Goal: Task Accomplishment & Management: Use online tool/utility

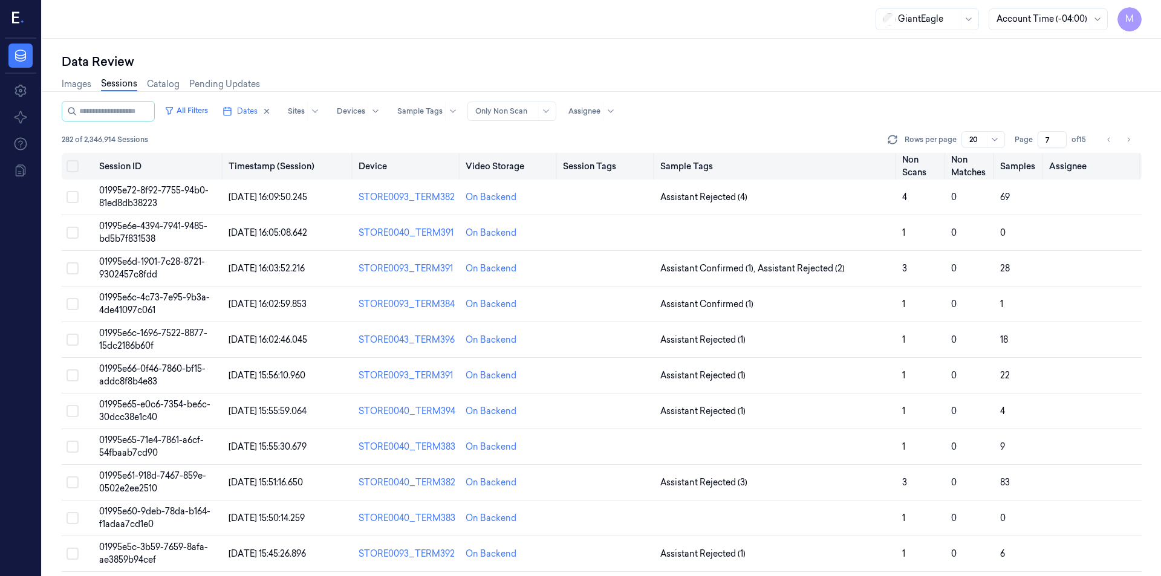
click at [70, 168] on button "Select all" at bounding box center [73, 166] width 12 height 12
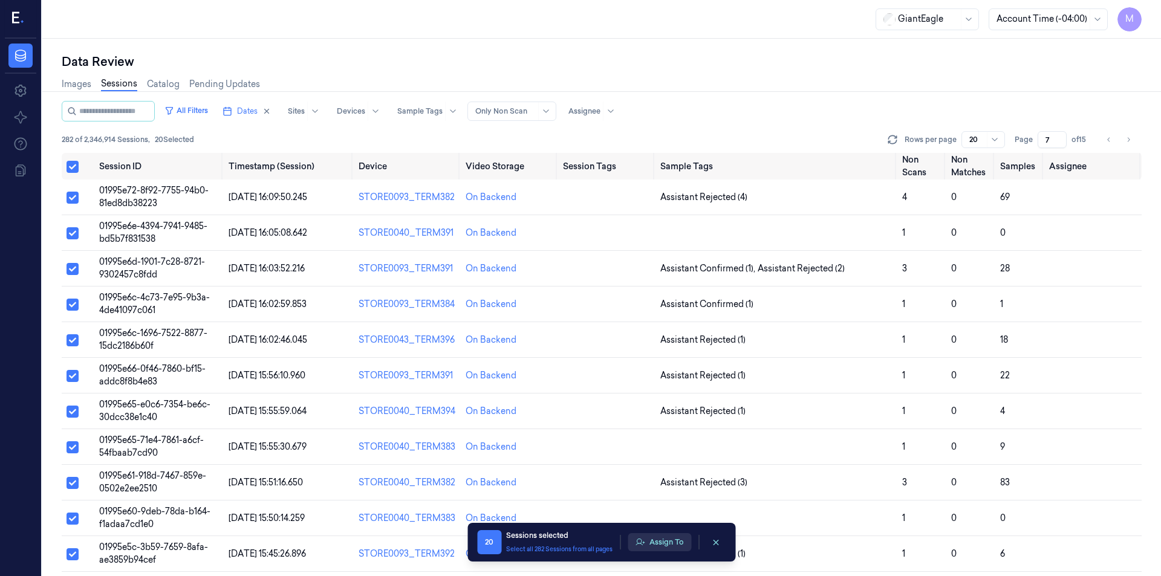
click at [683, 545] on button "Assign To" at bounding box center [660, 543] width 64 height 18
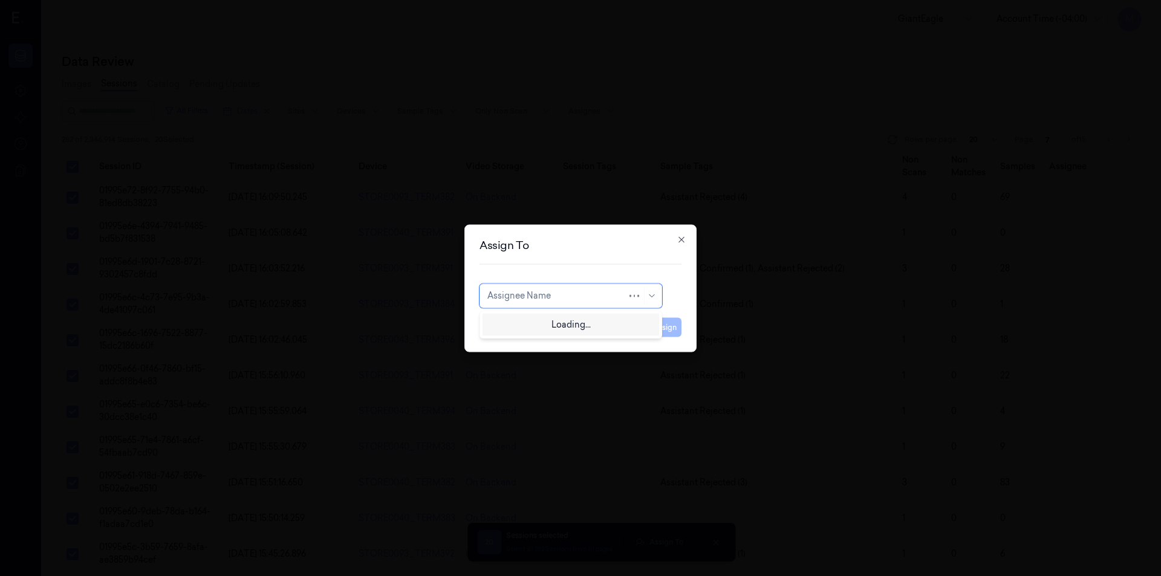
click at [538, 295] on div at bounding box center [558, 296] width 140 height 13
click at [541, 302] on div at bounding box center [565, 296] width 154 height 13
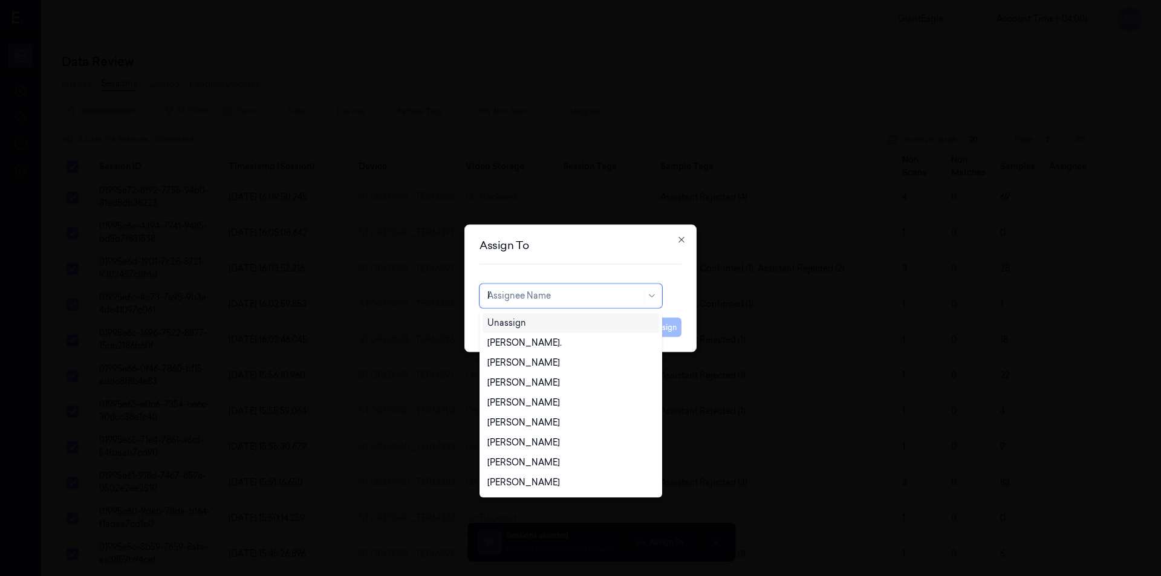
type input "PAV"
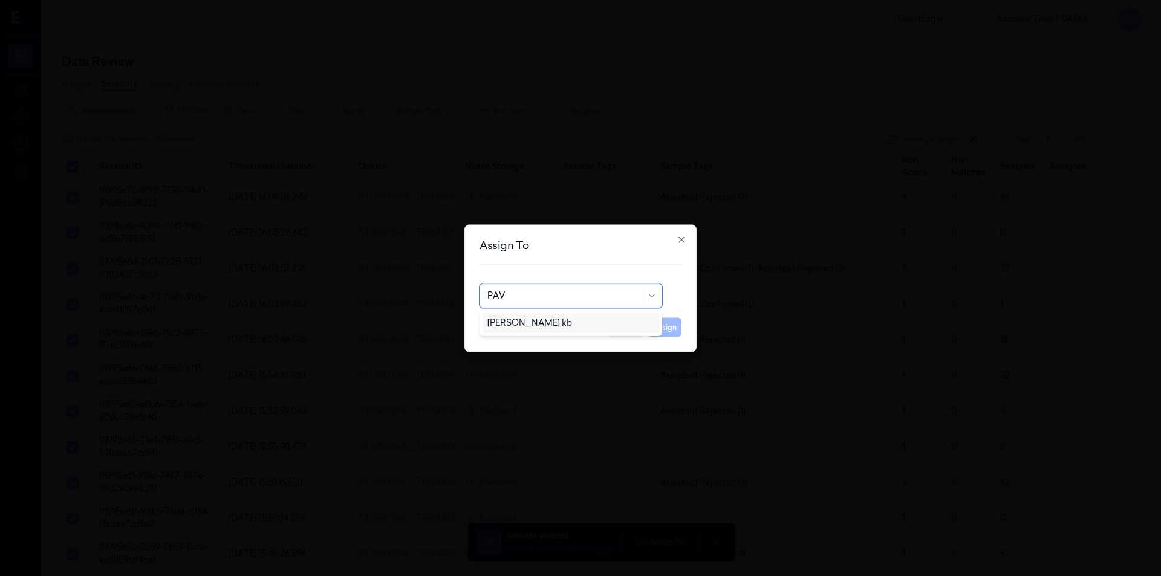
click at [541, 324] on div "[PERSON_NAME] kb" at bounding box center [530, 323] width 85 height 13
click at [670, 329] on button "Assign" at bounding box center [664, 327] width 33 height 19
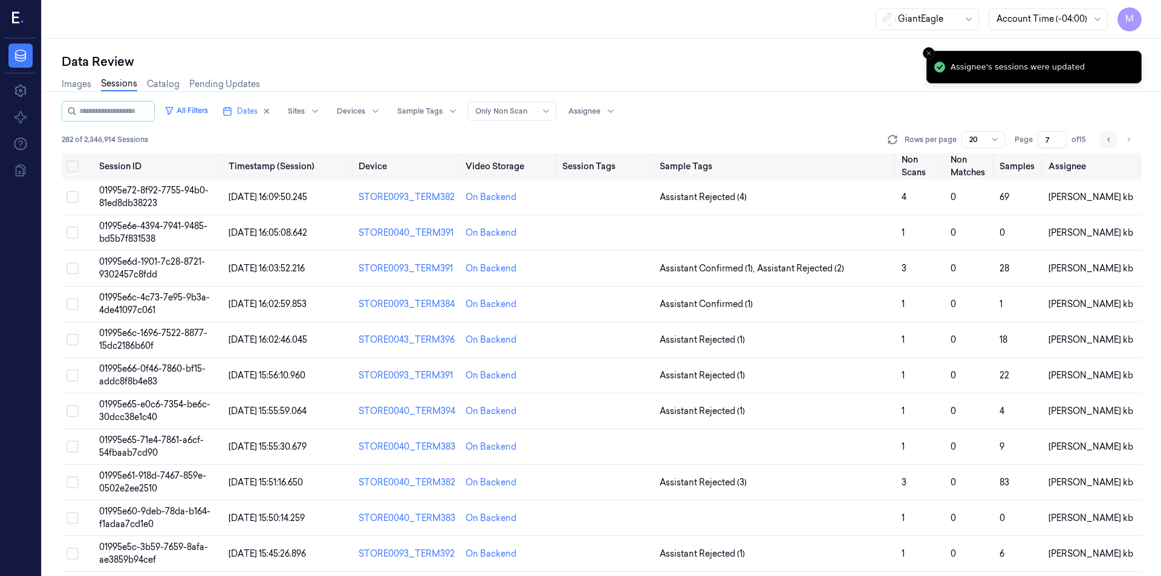
click at [1105, 142] on button "Go to previous page" at bounding box center [1109, 139] width 17 height 17
type input "6"
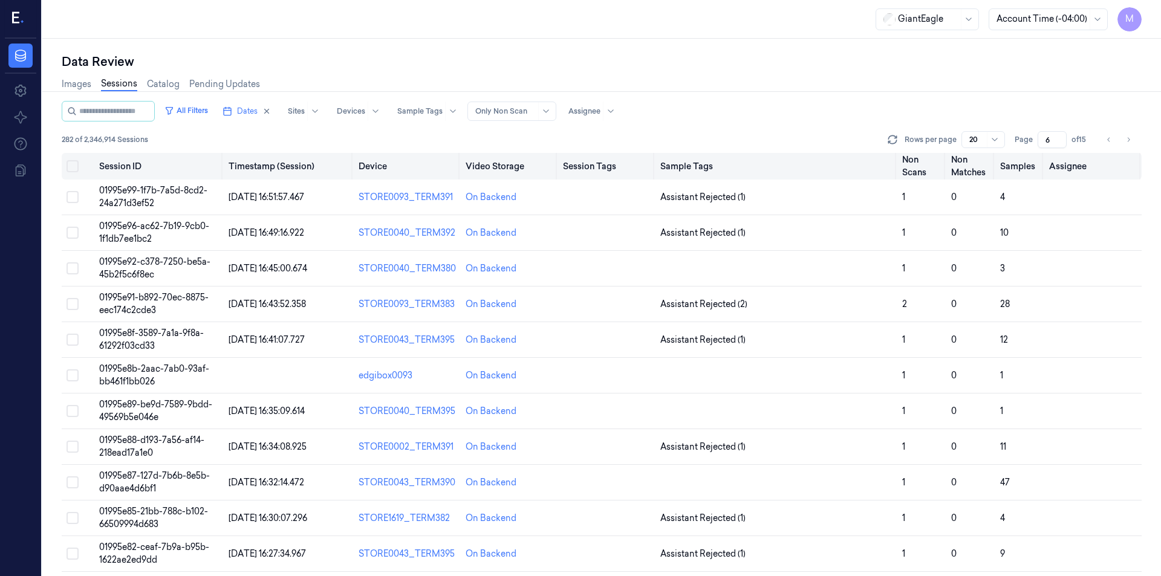
click at [71, 168] on button "Select all" at bounding box center [73, 166] width 12 height 12
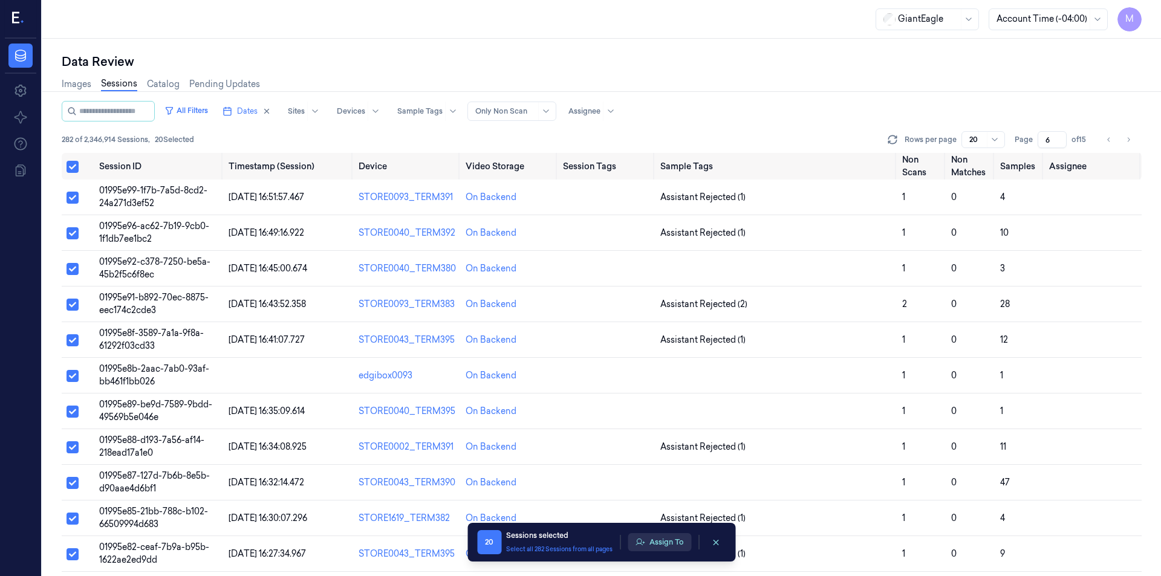
click at [679, 547] on button "Assign To" at bounding box center [660, 543] width 64 height 18
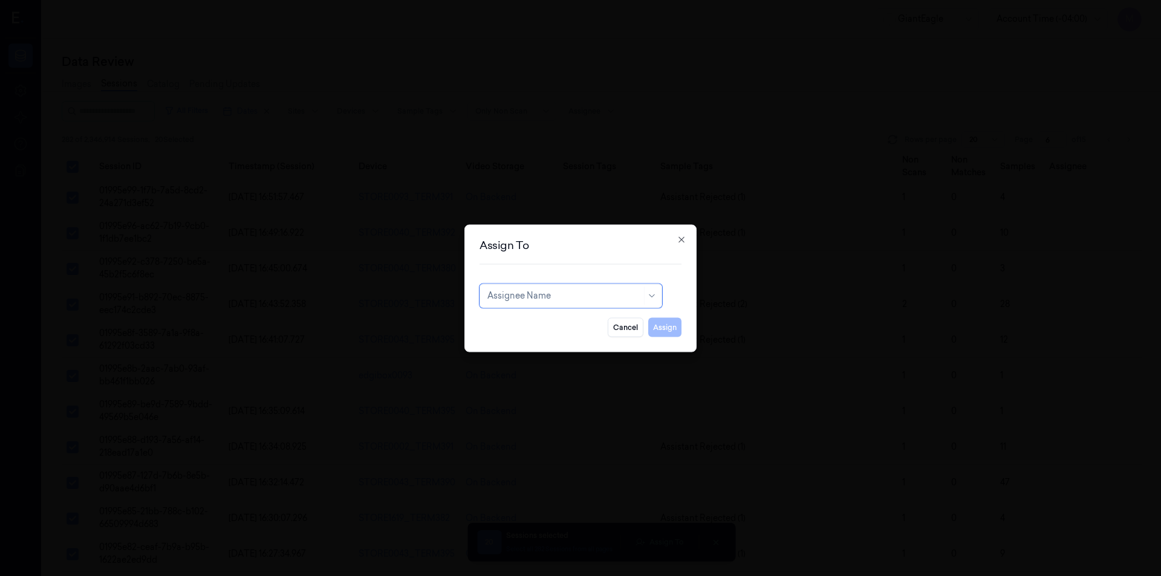
click at [553, 301] on div at bounding box center [565, 296] width 154 height 13
type input "AY"
click at [531, 326] on div "[PERSON_NAME]" at bounding box center [524, 323] width 73 height 13
click at [662, 326] on button "Assign" at bounding box center [664, 327] width 33 height 19
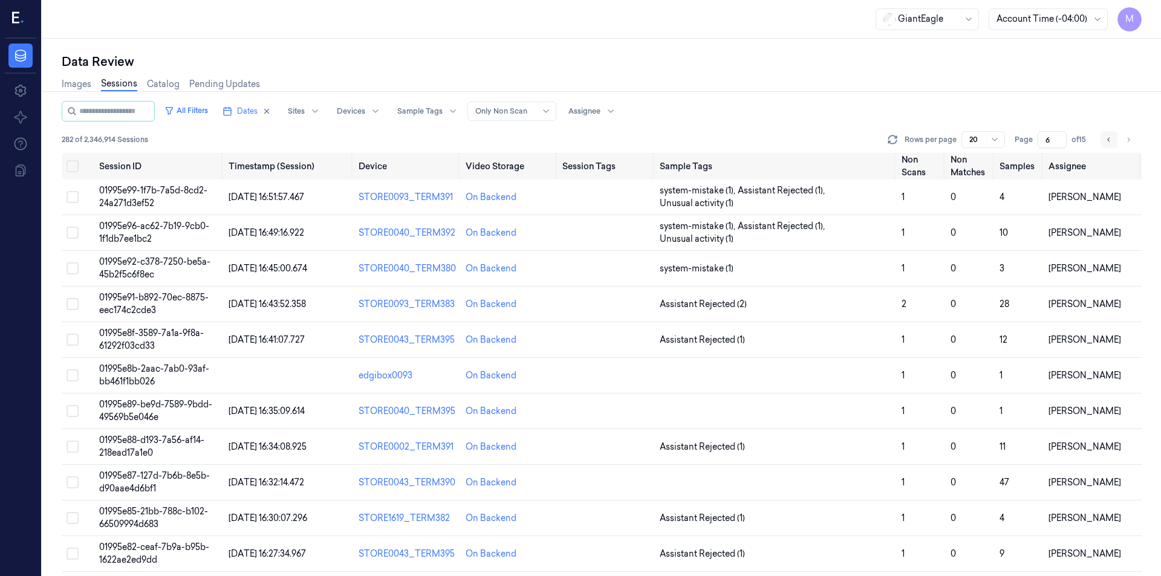
click at [1106, 141] on icon "Go to previous page" at bounding box center [1109, 140] width 7 height 10
type input "5"
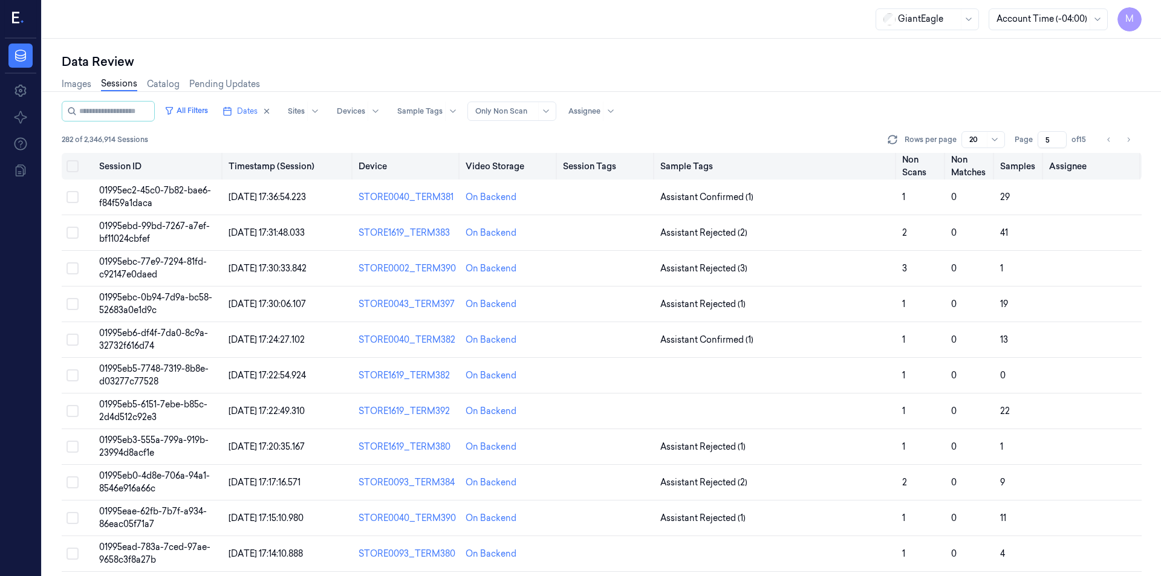
click at [74, 165] on button "Select all" at bounding box center [73, 166] width 12 height 12
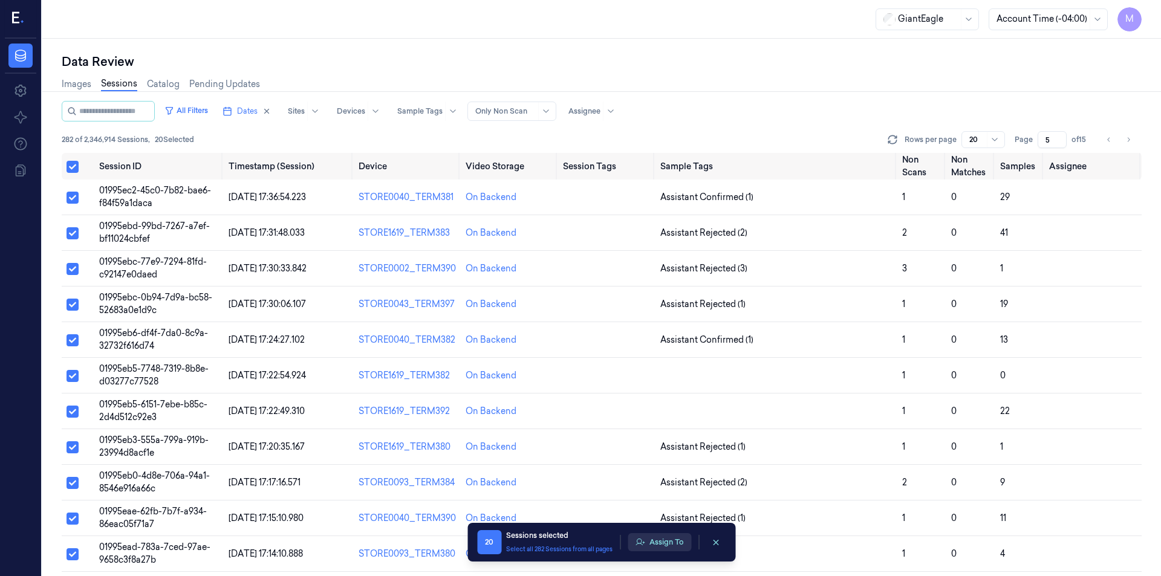
click at [681, 546] on button "Assign To" at bounding box center [660, 543] width 64 height 18
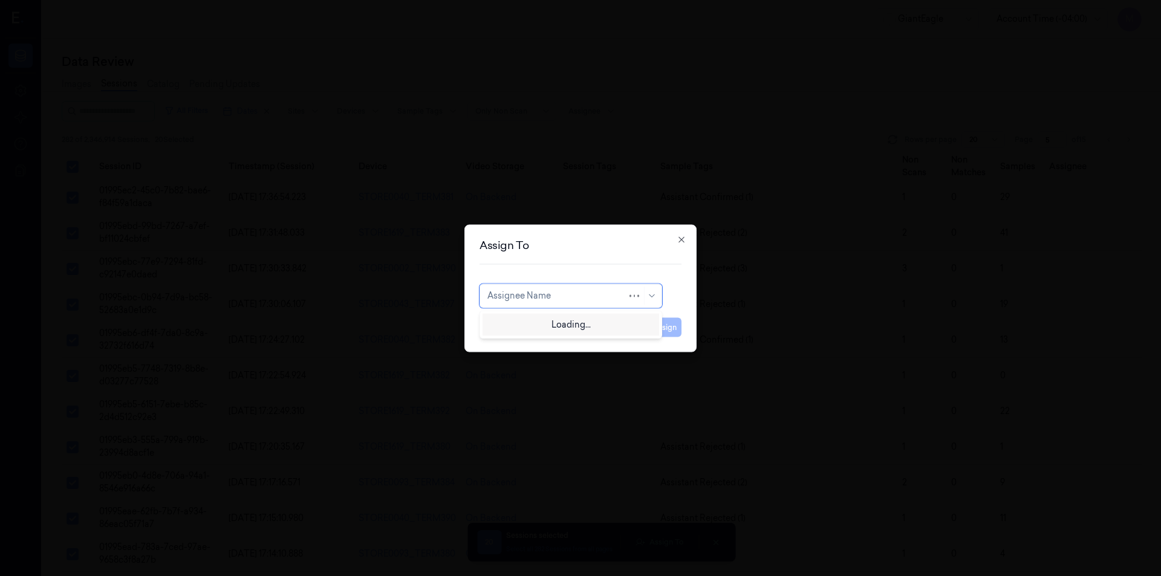
click at [553, 300] on div at bounding box center [558, 296] width 140 height 13
type input "sha"
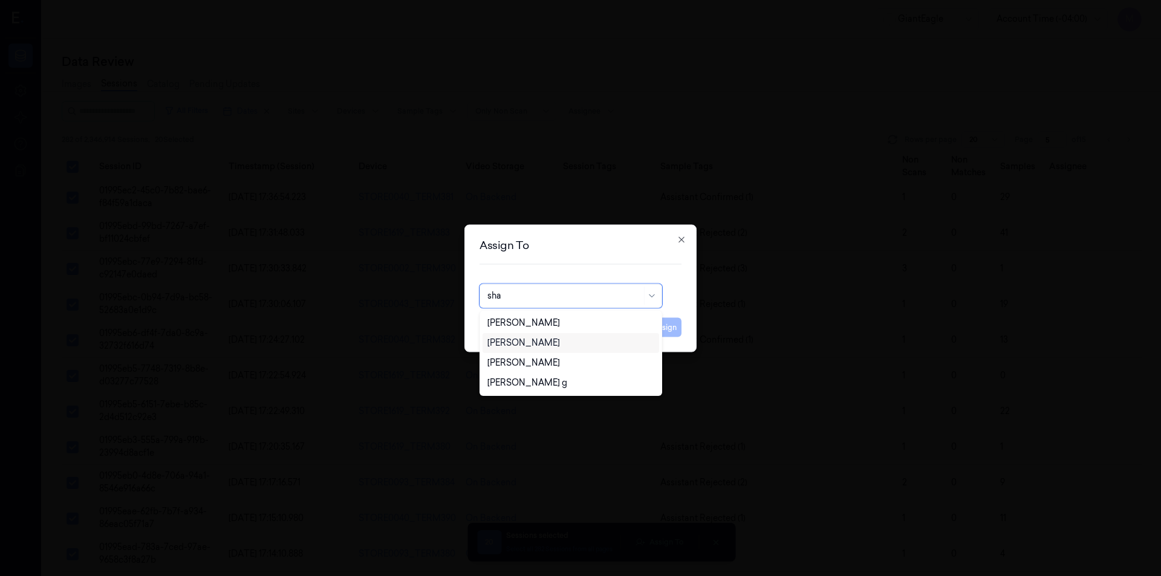
click at [560, 341] on div "[PERSON_NAME]" at bounding box center [524, 343] width 73 height 13
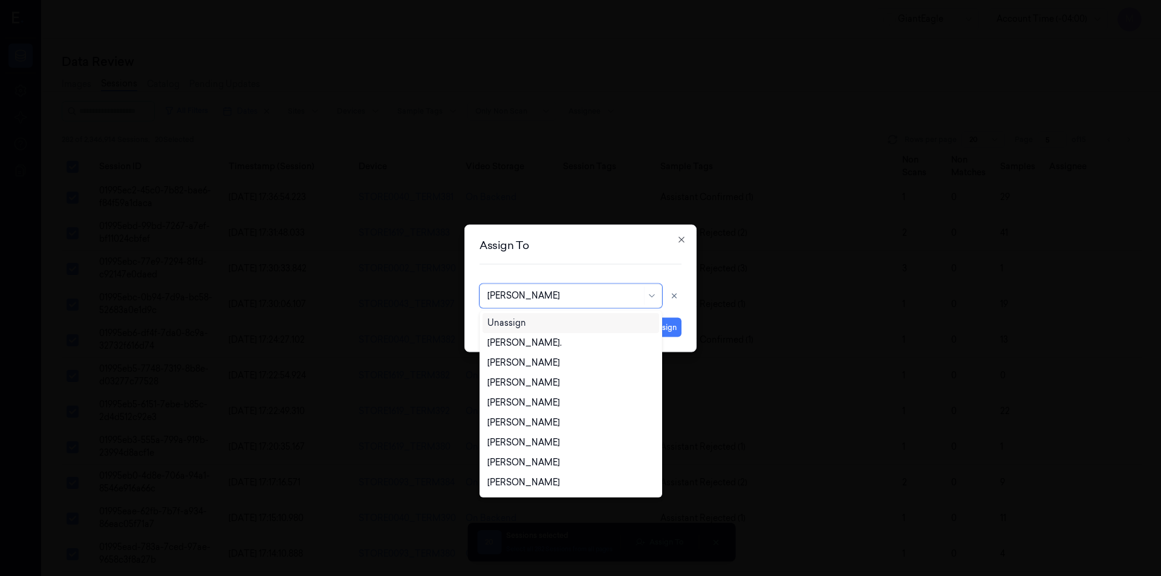
click at [623, 301] on div at bounding box center [565, 296] width 154 height 13
click at [674, 297] on icon at bounding box center [674, 296] width 8 height 8
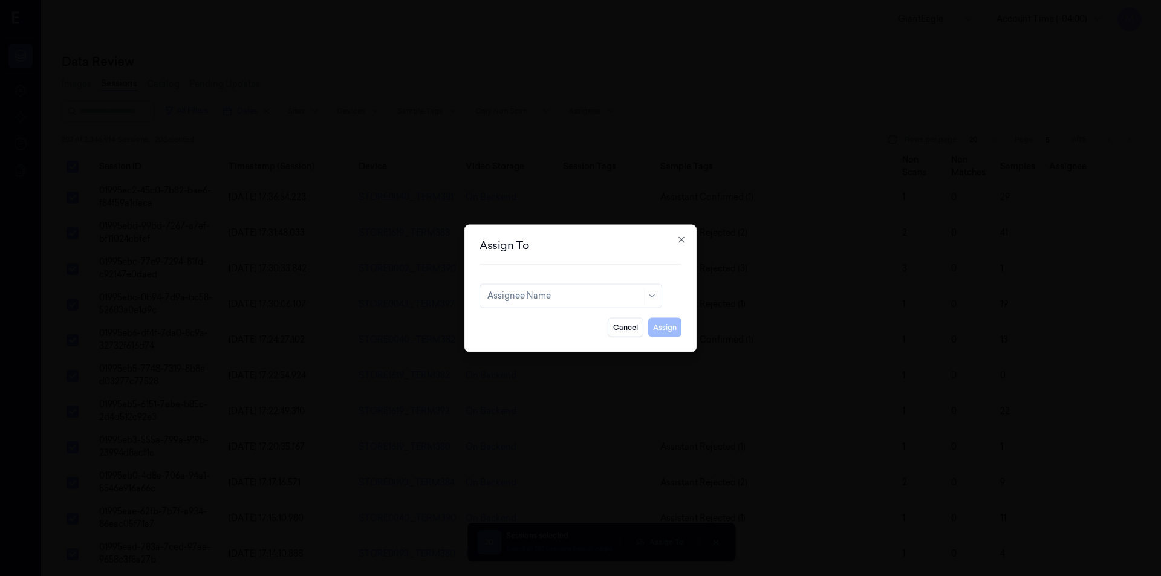
click at [576, 296] on div at bounding box center [565, 296] width 154 height 13
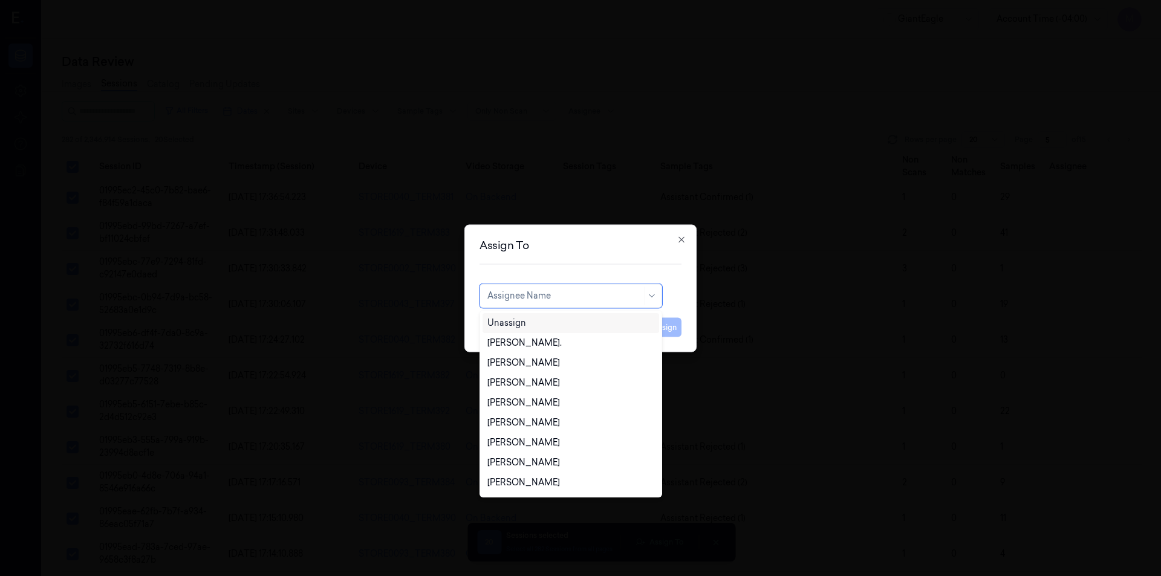
type input "T"
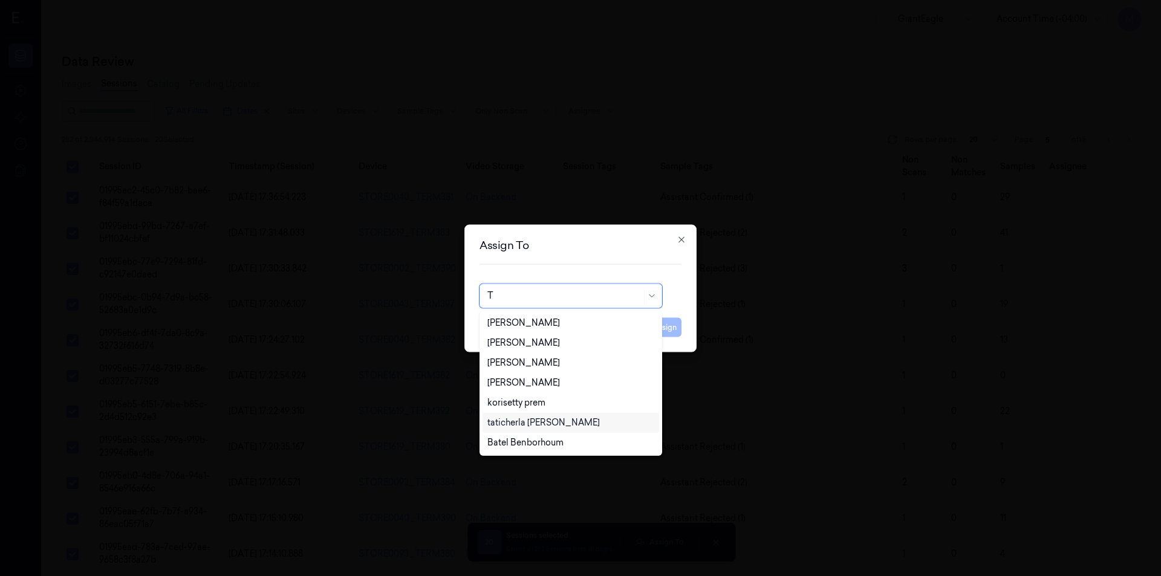
click at [569, 417] on div "taticherla [PERSON_NAME]" at bounding box center [571, 423] width 167 height 13
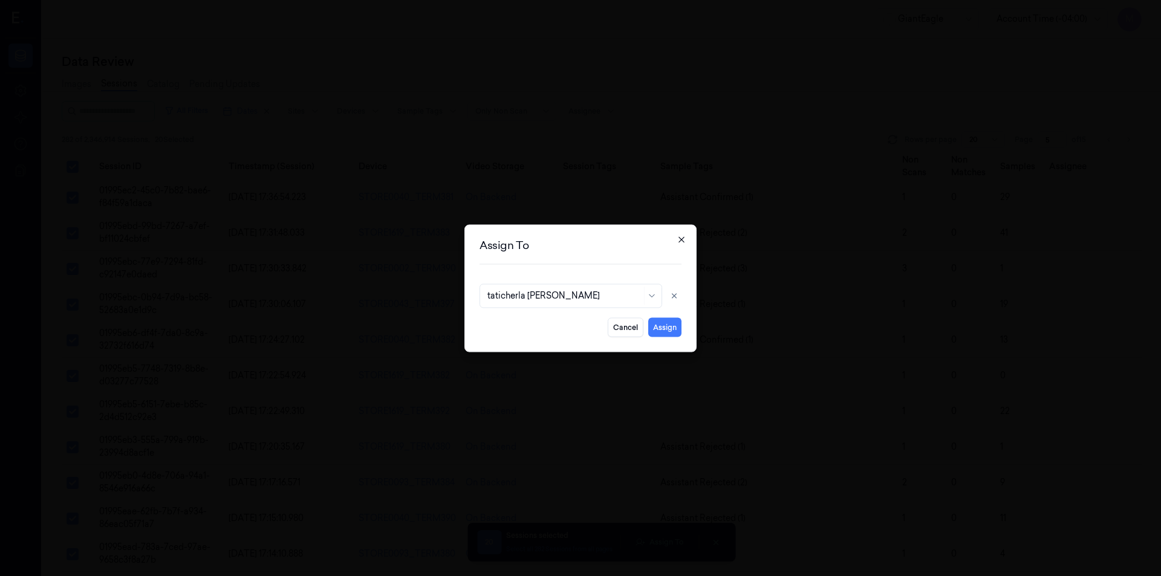
click at [680, 237] on icon "button" at bounding box center [682, 240] width 10 height 10
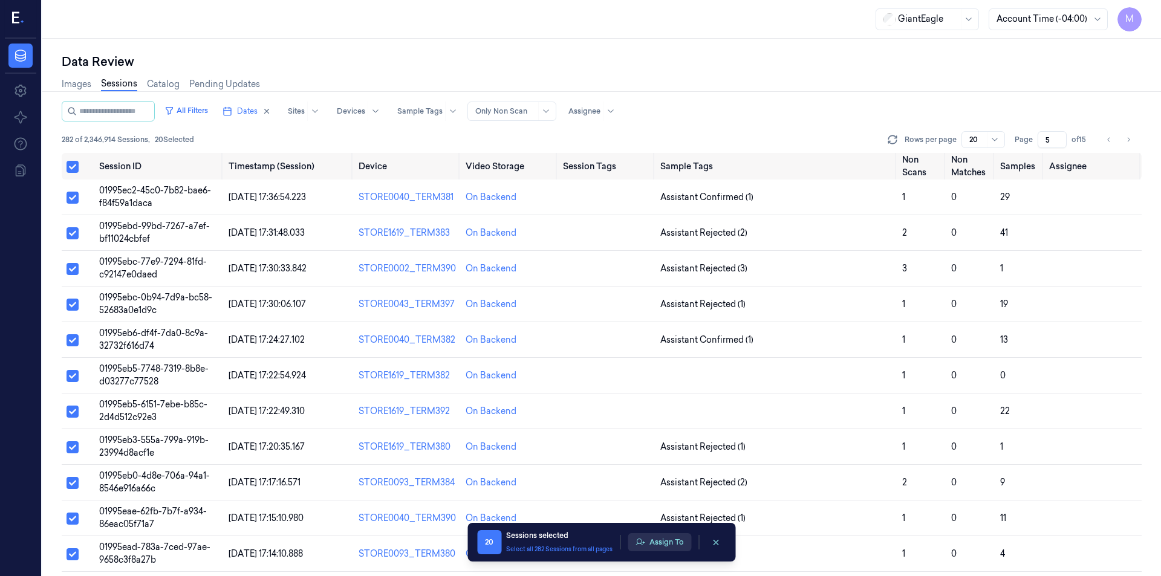
click at [668, 547] on button "Assign To" at bounding box center [660, 543] width 64 height 18
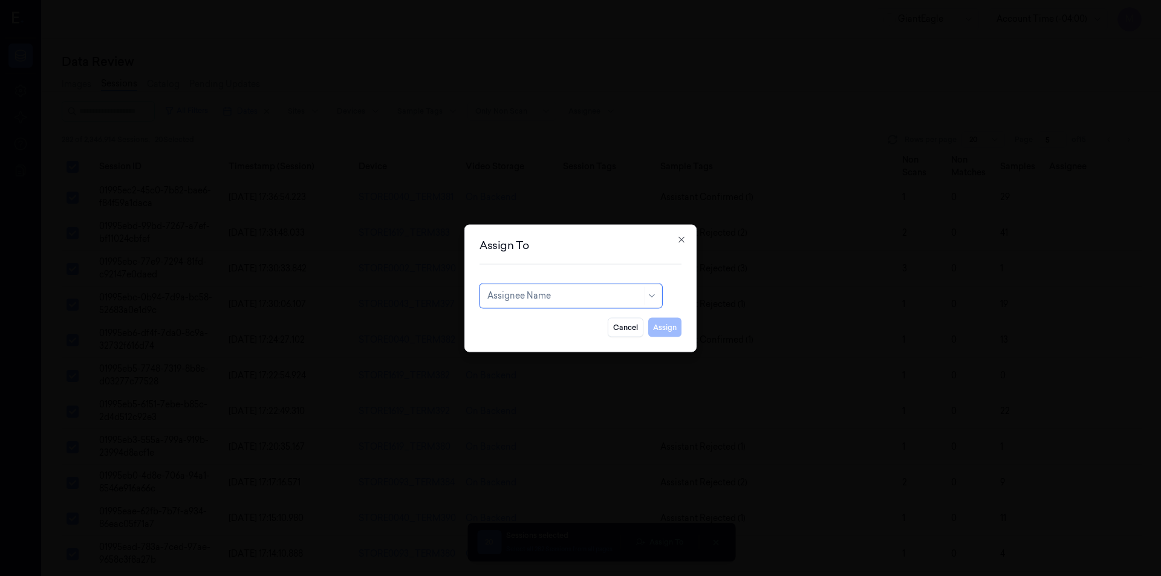
click at [569, 298] on div at bounding box center [565, 296] width 154 height 13
click at [542, 302] on div "Assignee Name" at bounding box center [565, 295] width 154 height 17
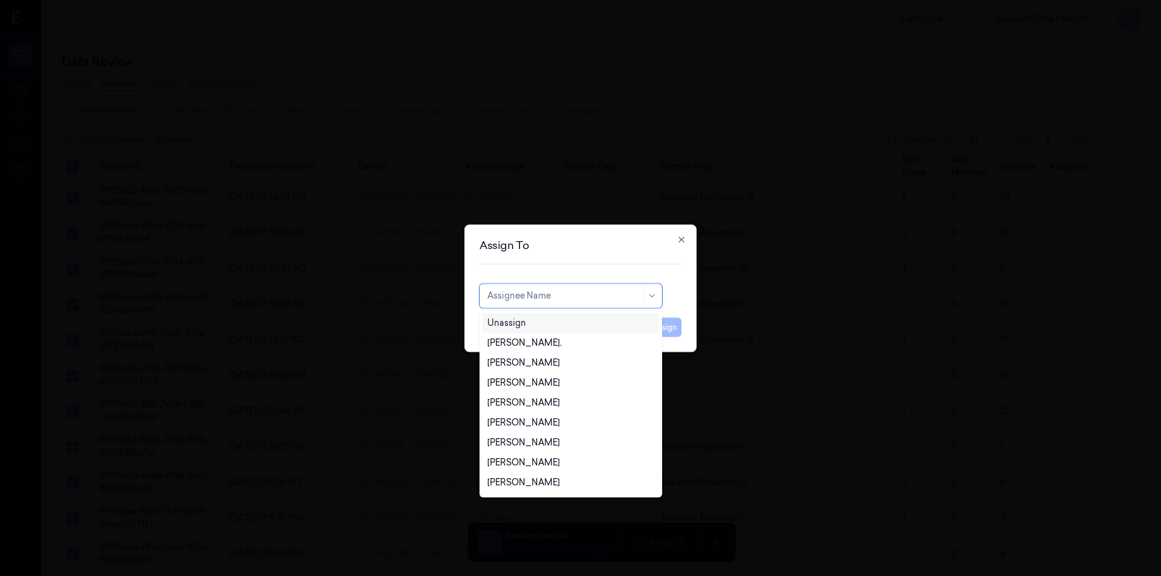
type input "t"
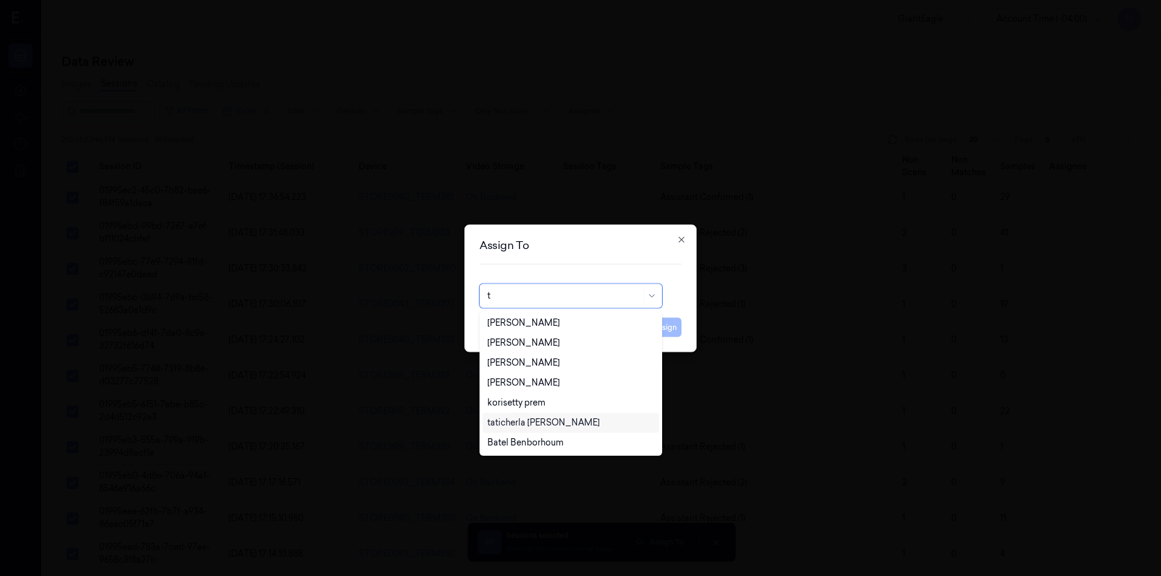
click at [537, 425] on div "taticherla [PERSON_NAME]" at bounding box center [544, 423] width 113 height 13
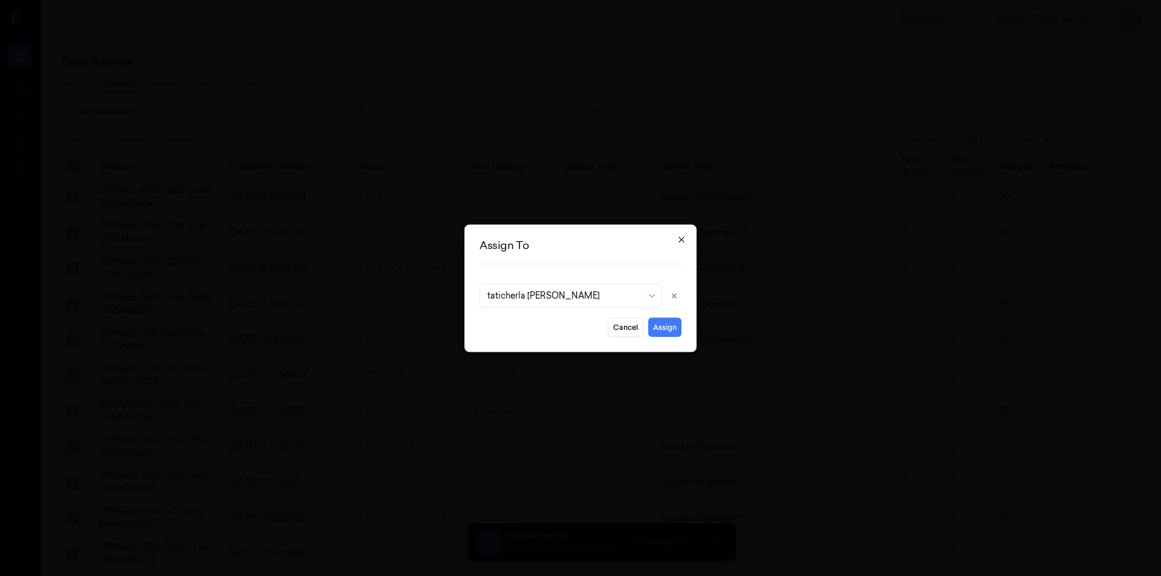
click at [679, 240] on icon "button" at bounding box center [682, 240] width 10 height 10
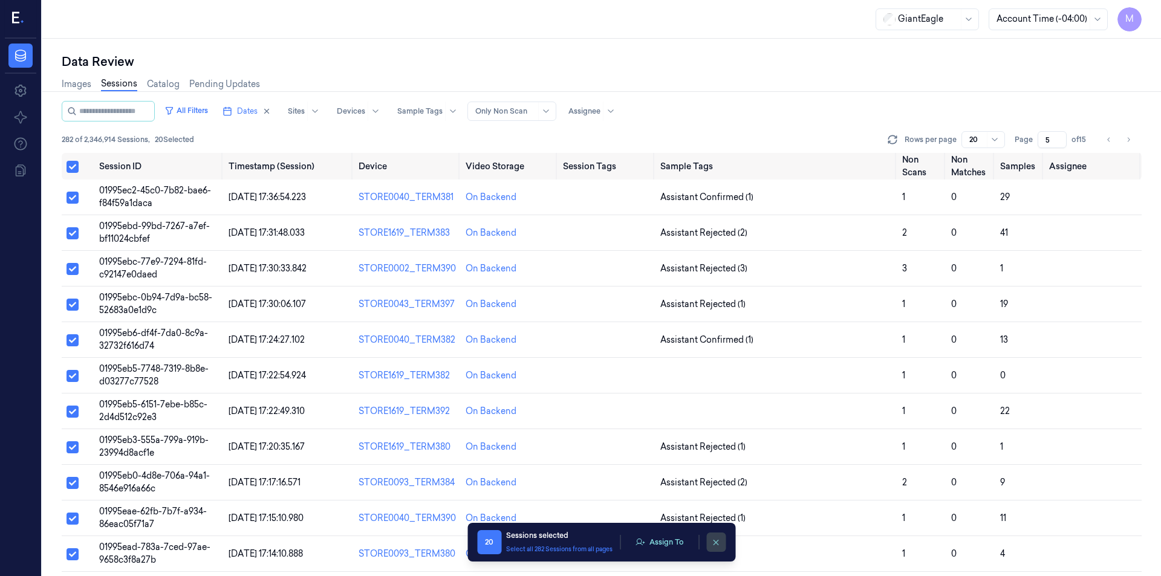
click at [716, 544] on icon "clearSelection" at bounding box center [716, 542] width 9 height 9
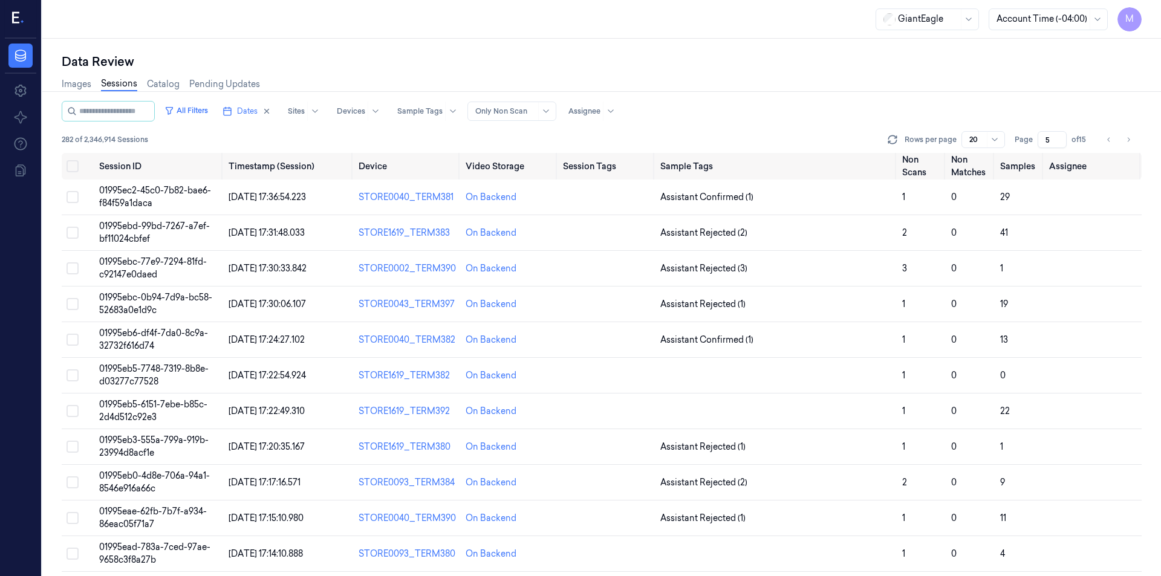
click at [566, 47] on div "Data Review Images Sessions Catalog Pending Updates All Filters Dates Sites Dev…" at bounding box center [601, 308] width 1119 height 538
